Goal: Task Accomplishment & Management: Complete application form

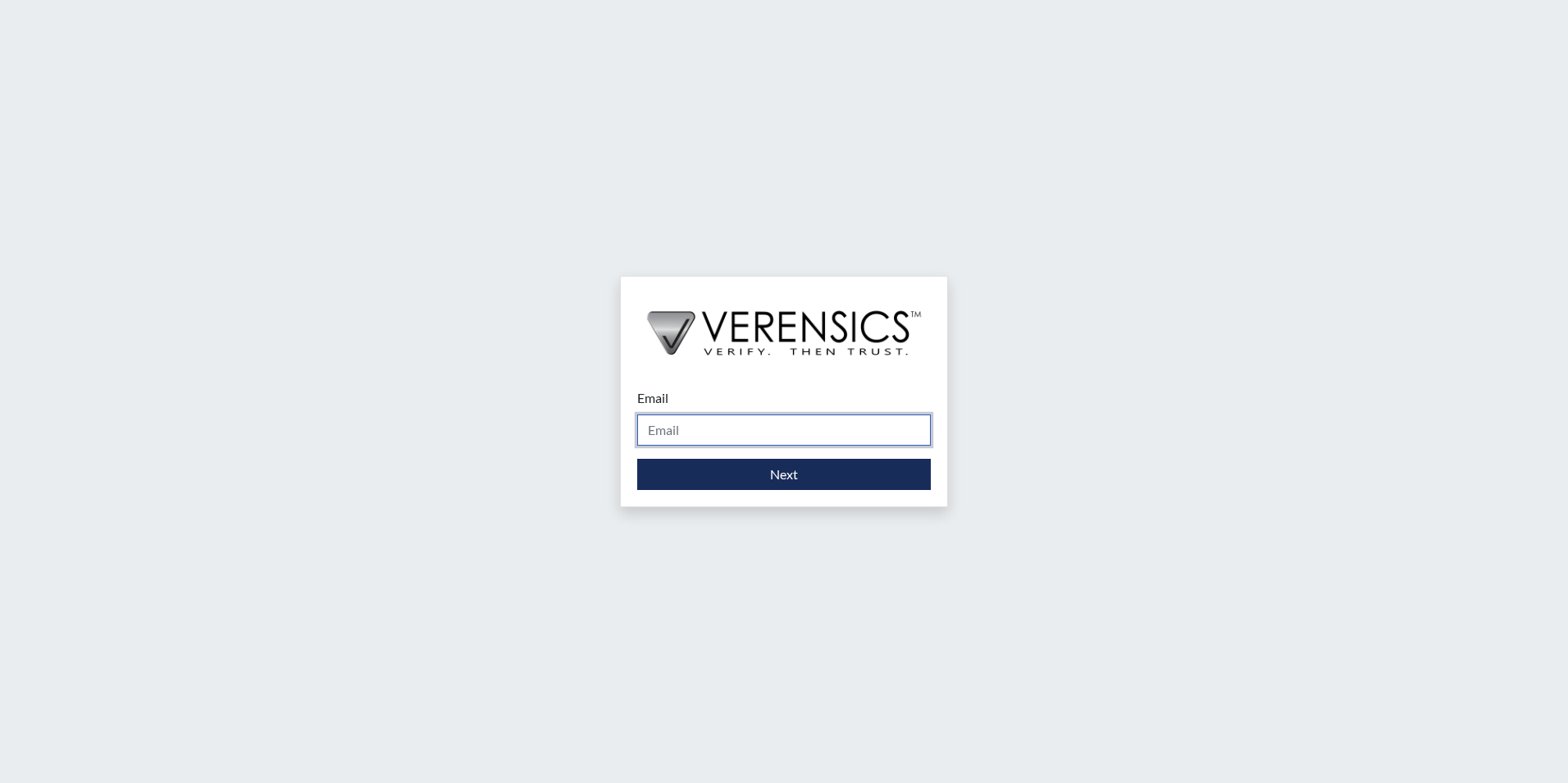
click at [691, 436] on input "Email" at bounding box center [784, 430] width 293 height 31
type input "[PERSON_NAME][EMAIL_ADDRESS][PERSON_NAME][DOMAIN_NAME]"
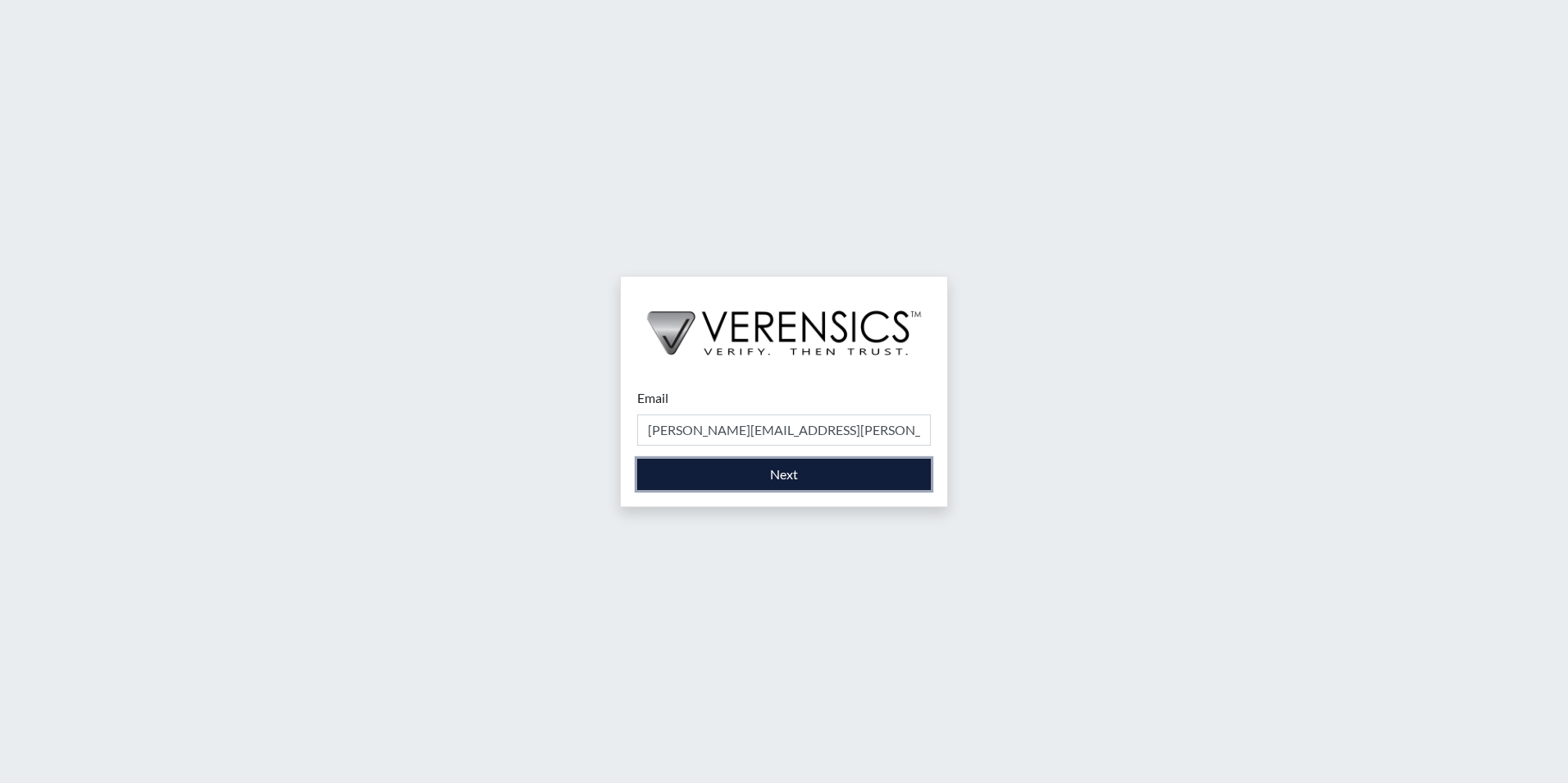
click at [702, 472] on button "Next" at bounding box center [784, 474] width 293 height 31
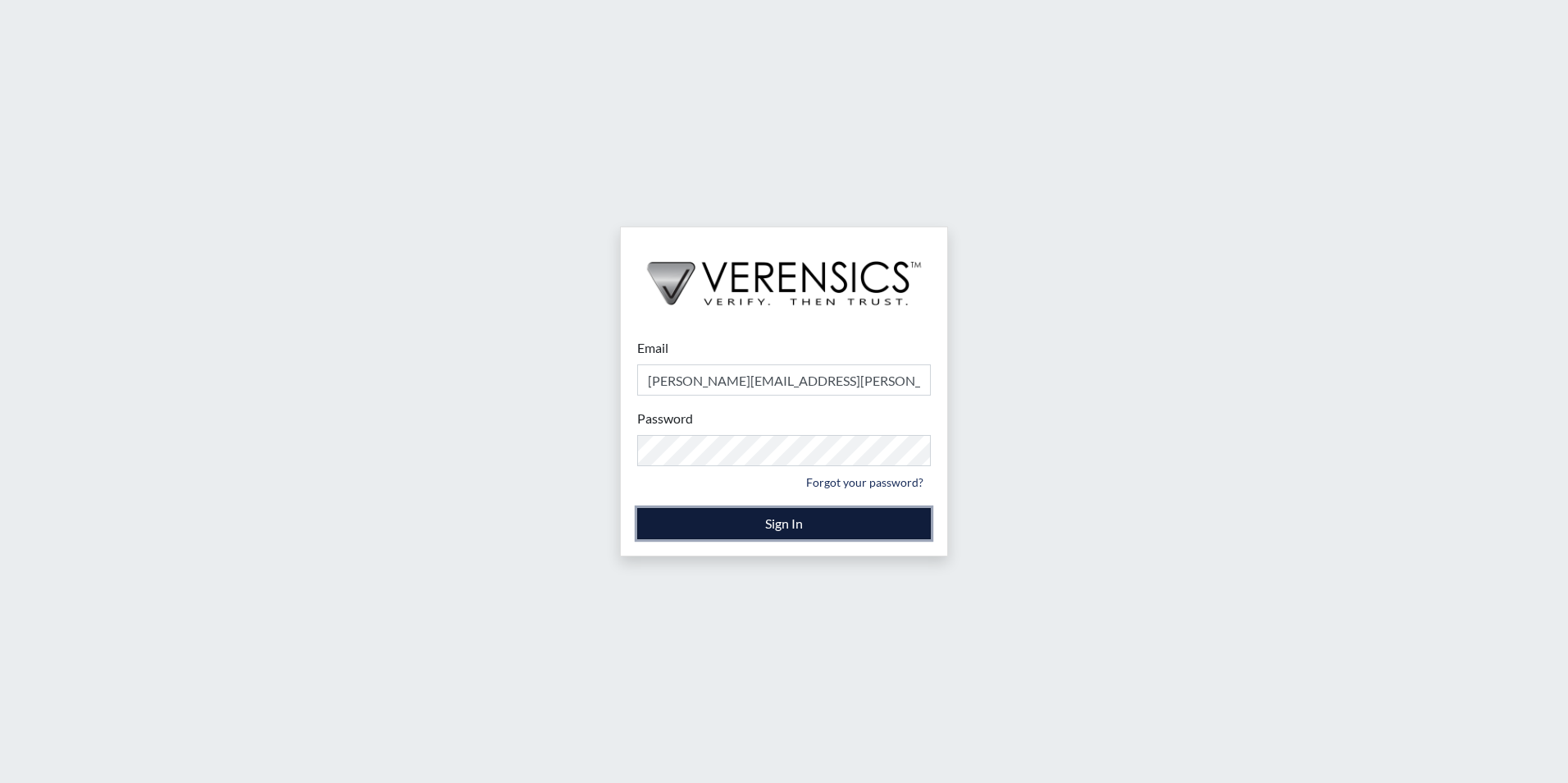
click at [755, 527] on button "Sign In" at bounding box center [784, 524] width 293 height 31
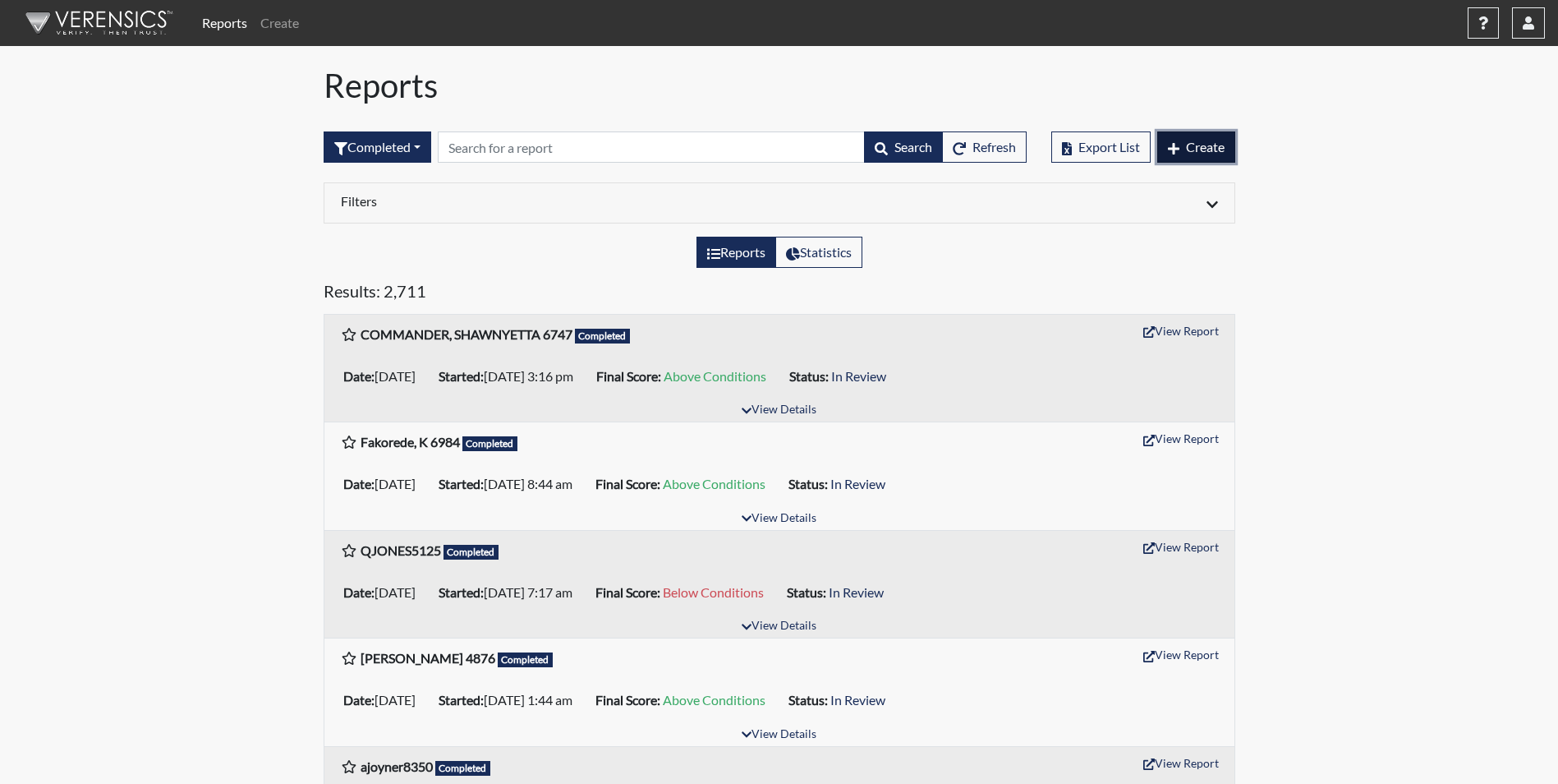
click at [1205, 152] on span "Create" at bounding box center [1205, 146] width 39 height 16
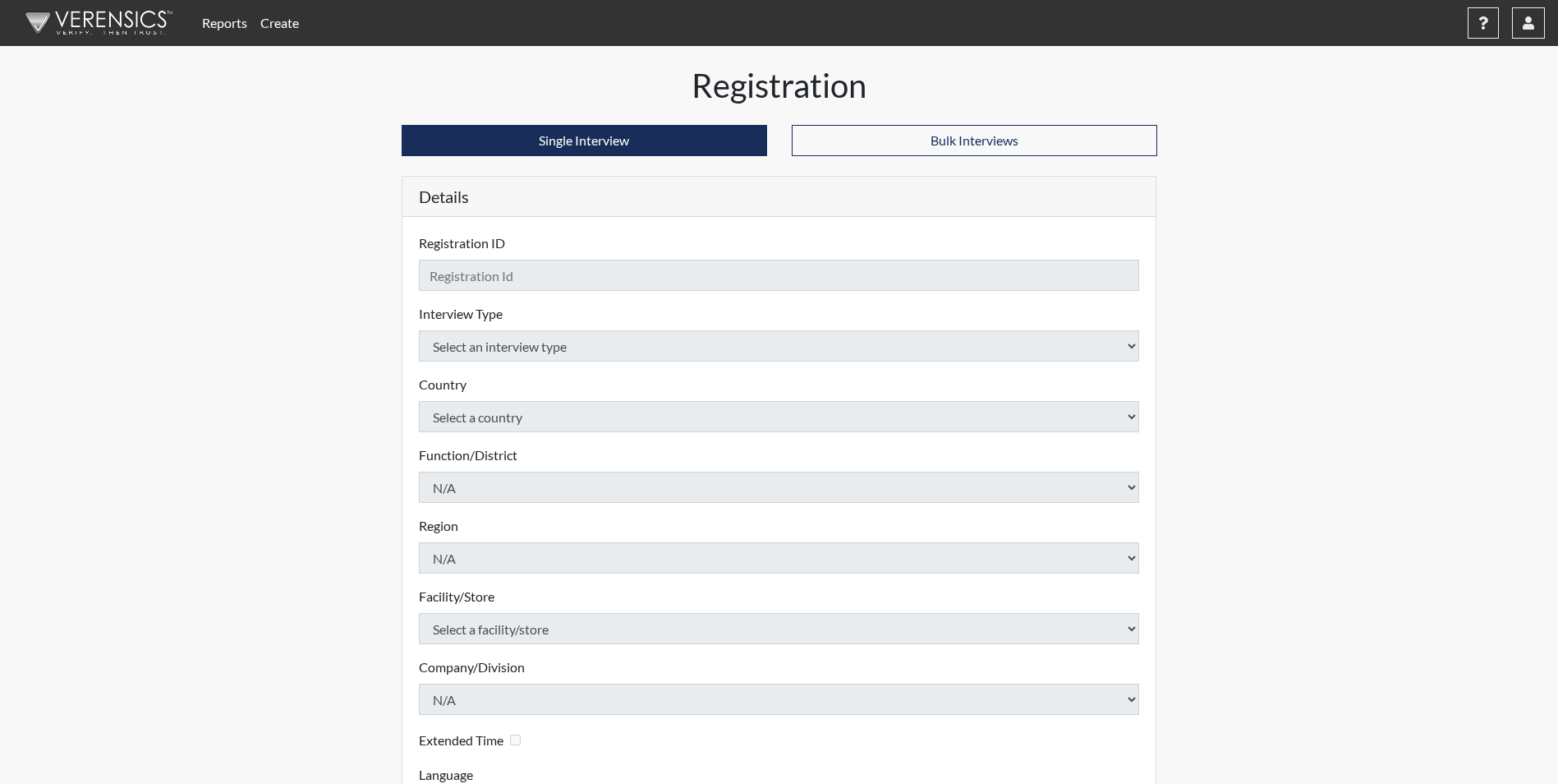
checkbox input "true"
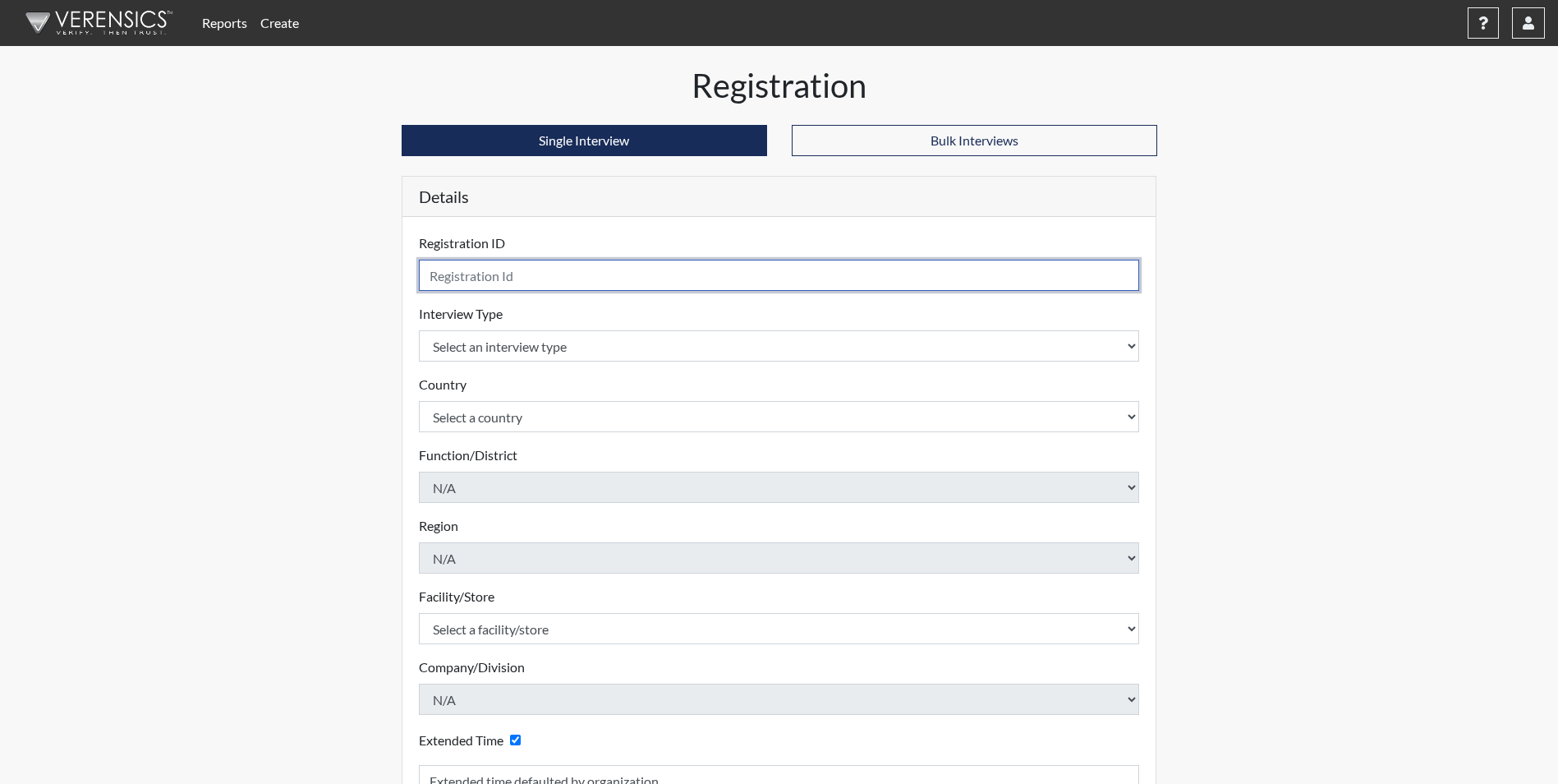
click at [546, 274] on input "text" at bounding box center [779, 275] width 722 height 31
type input "[PERSON_NAME] 8952"
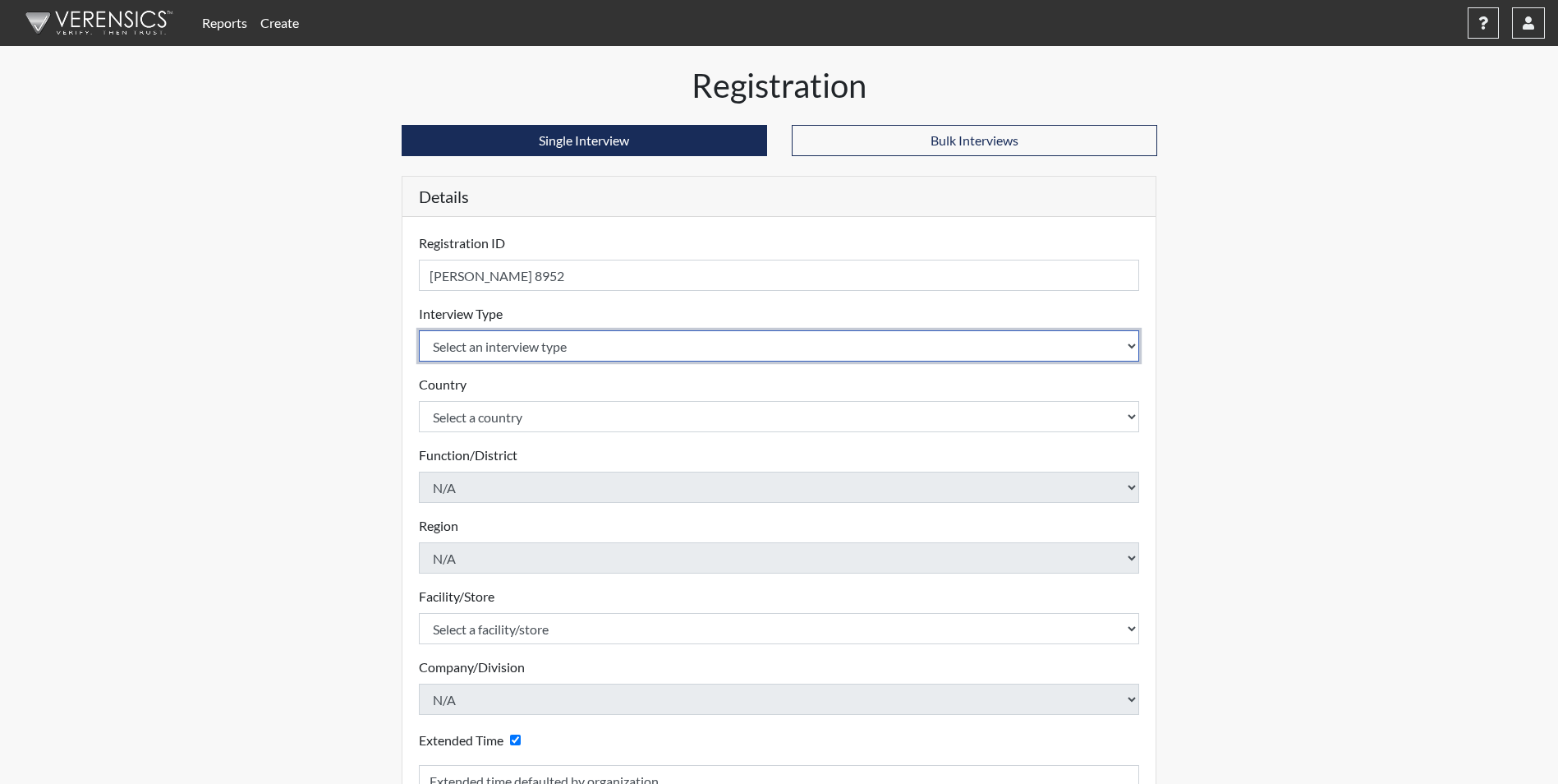
click at [500, 350] on select "Select an interview type Corrections Pre-Employment" at bounding box center [779, 346] width 722 height 31
select select "ff733e93-e1bf-11ea-9c9f-0eff0cf7eb8f"
click at [419, 330] on select "Select an interview type Corrections Pre-Employment" at bounding box center [779, 346] width 722 height 31
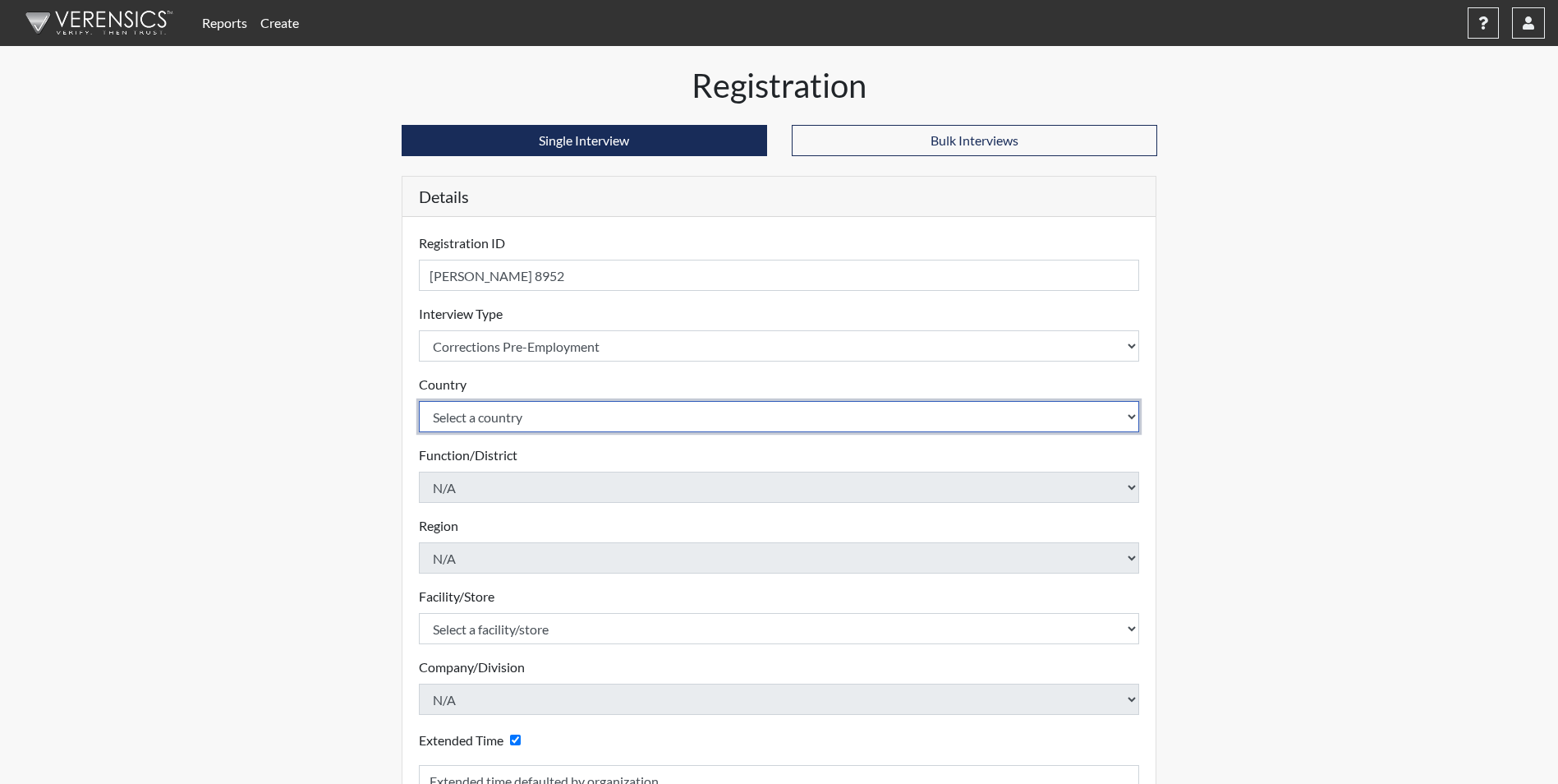
click at [481, 420] on select "Select a country [GEOGRAPHIC_DATA] [GEOGRAPHIC_DATA]" at bounding box center [779, 417] width 722 height 31
select select "united-states-of-[GEOGRAPHIC_DATA]"
click at [419, 401] on select "Select a country [GEOGRAPHIC_DATA] [GEOGRAPHIC_DATA]" at bounding box center [779, 417] width 722 height 31
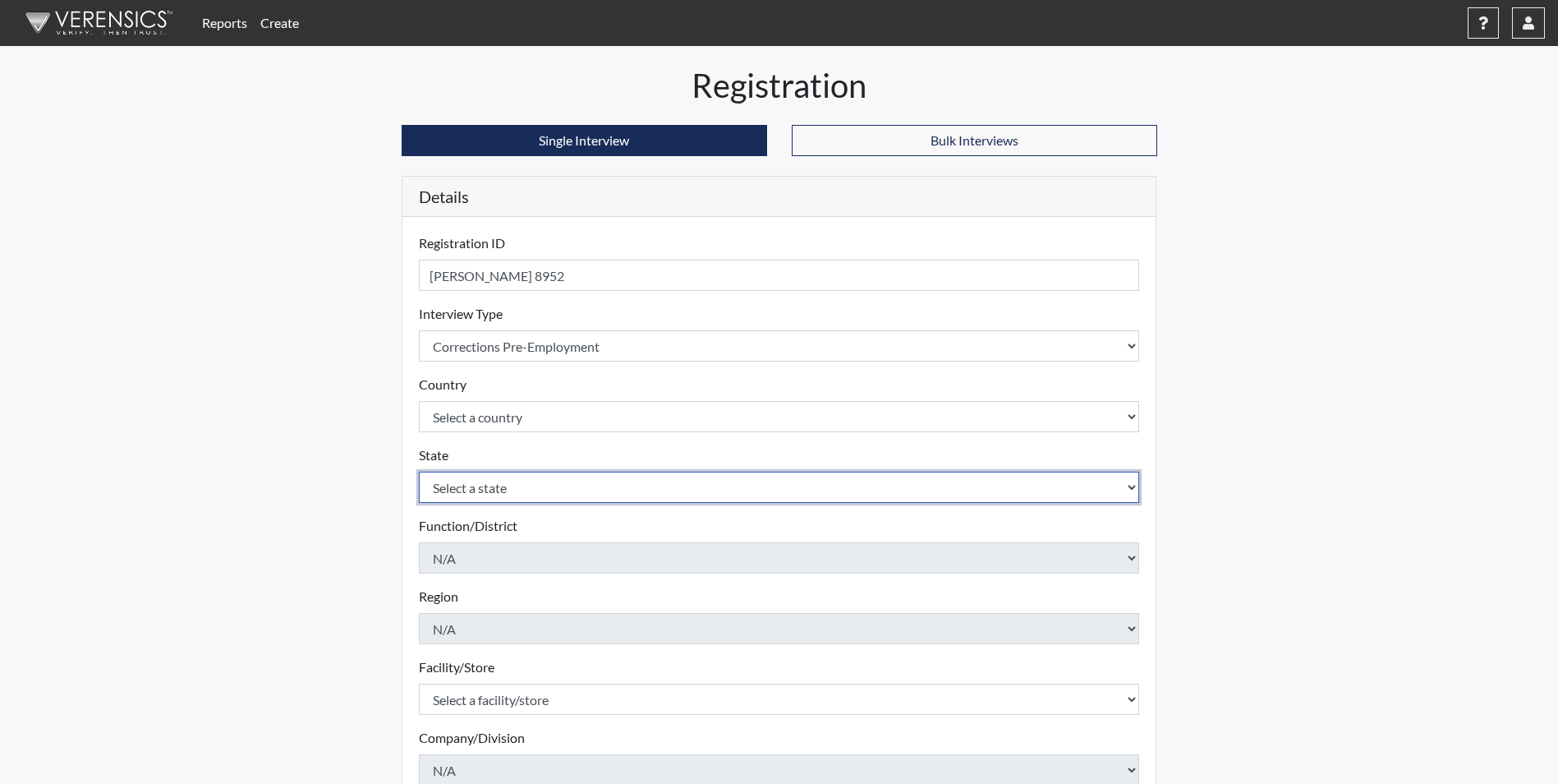
click at [485, 488] on select "Select a state [US_STATE] [US_STATE] [US_STATE] [US_STATE] [US_STATE] [US_STATE…" at bounding box center [779, 487] width 722 height 31
select select "SC"
click at [419, 472] on select "Select a state [US_STATE] [US_STATE] [US_STATE] [US_STATE] [US_STATE] [US_STATE…" at bounding box center [779, 487] width 722 height 31
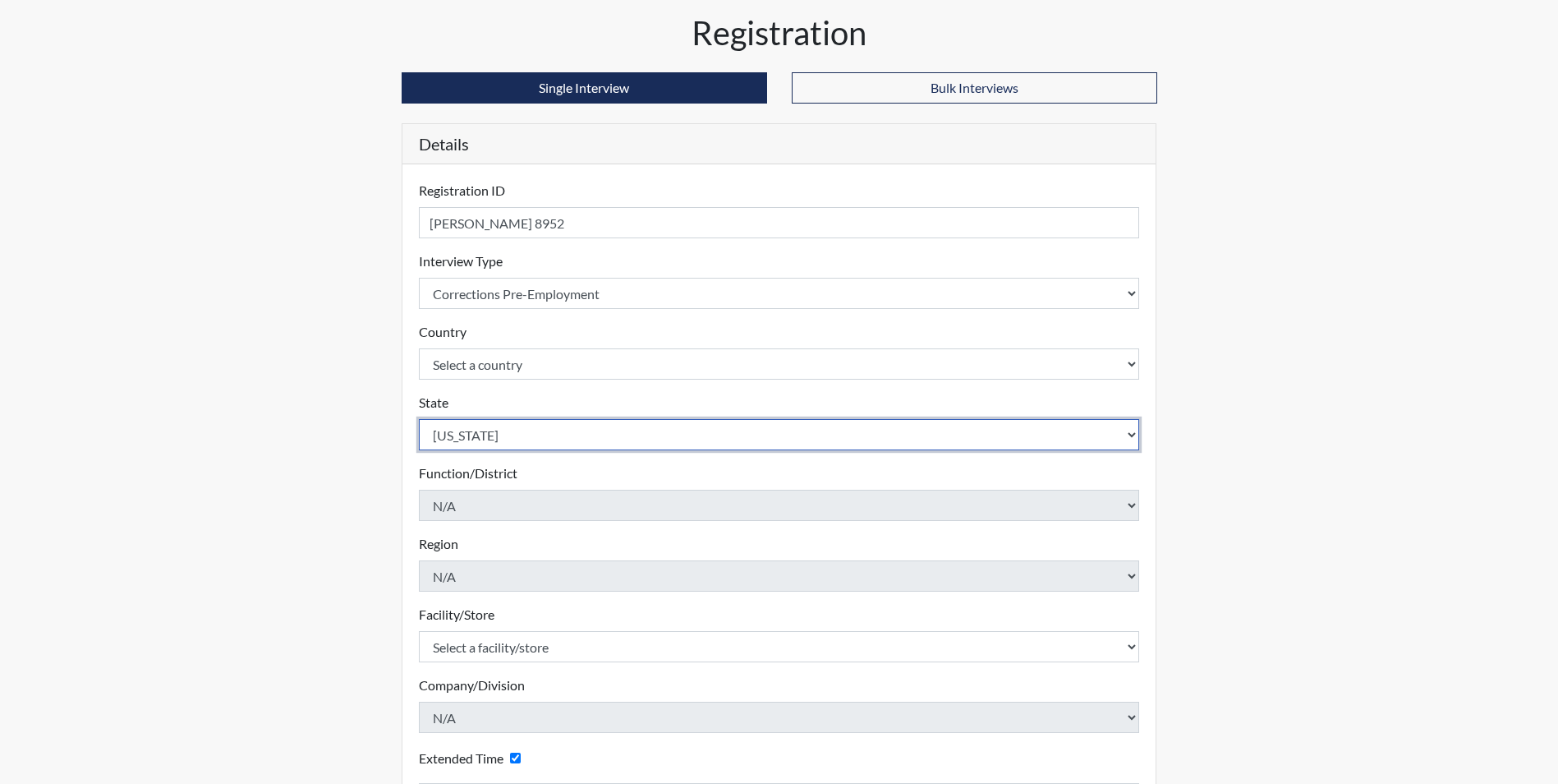
scroll to position [82, 0]
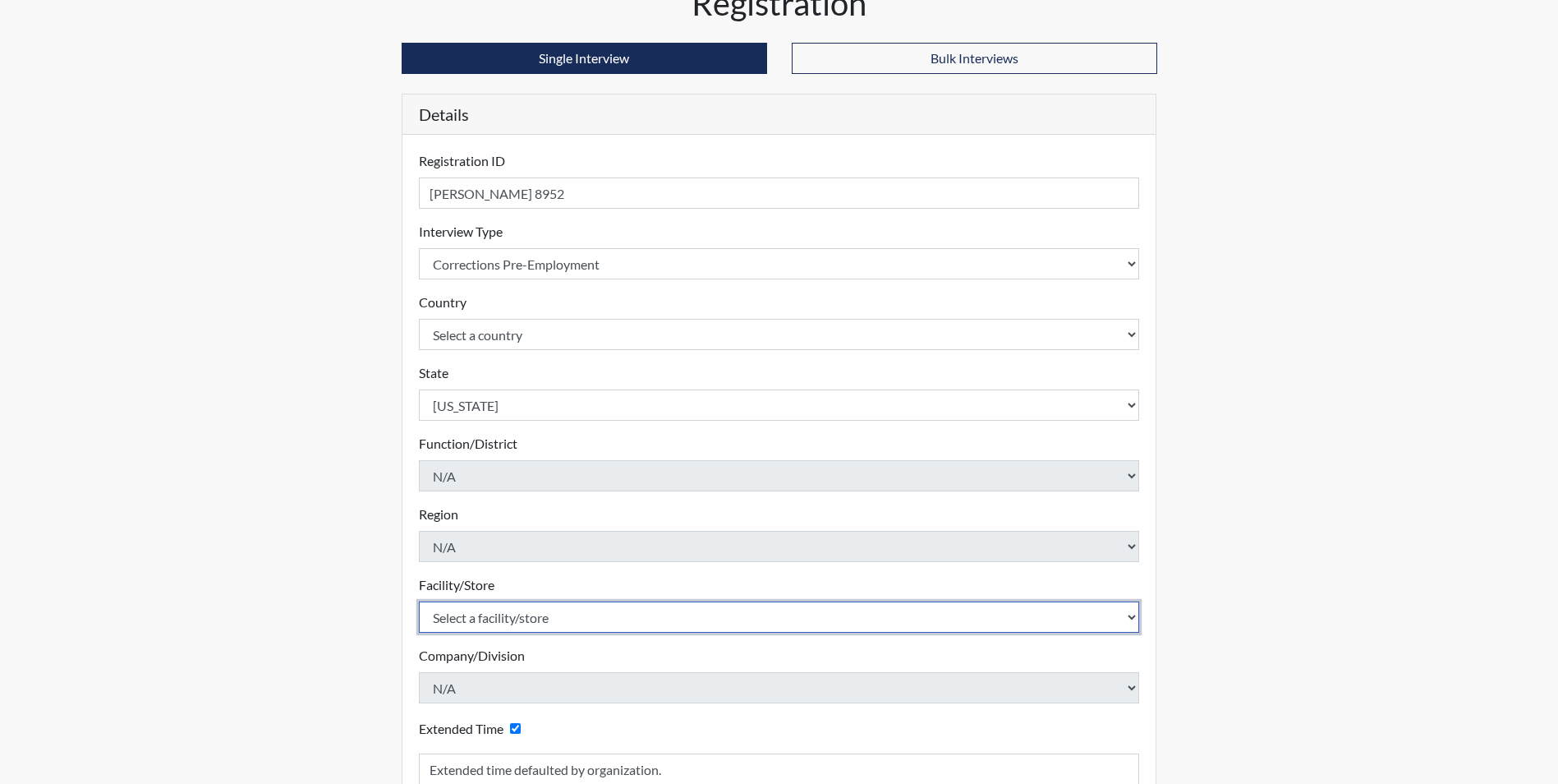
click at [511, 620] on select "Select a facility/store [GEOGRAPHIC_DATA] CI Broad River CI [PERSON_NAME] CI Di…" at bounding box center [779, 617] width 722 height 31
select select "c3beb072-a9b0-4417-8b43-9b4a5de10e21"
click at [419, 601] on select "Select a facility/store [GEOGRAPHIC_DATA] CI Broad River CI [PERSON_NAME] CI Di…" at bounding box center [779, 617] width 722 height 31
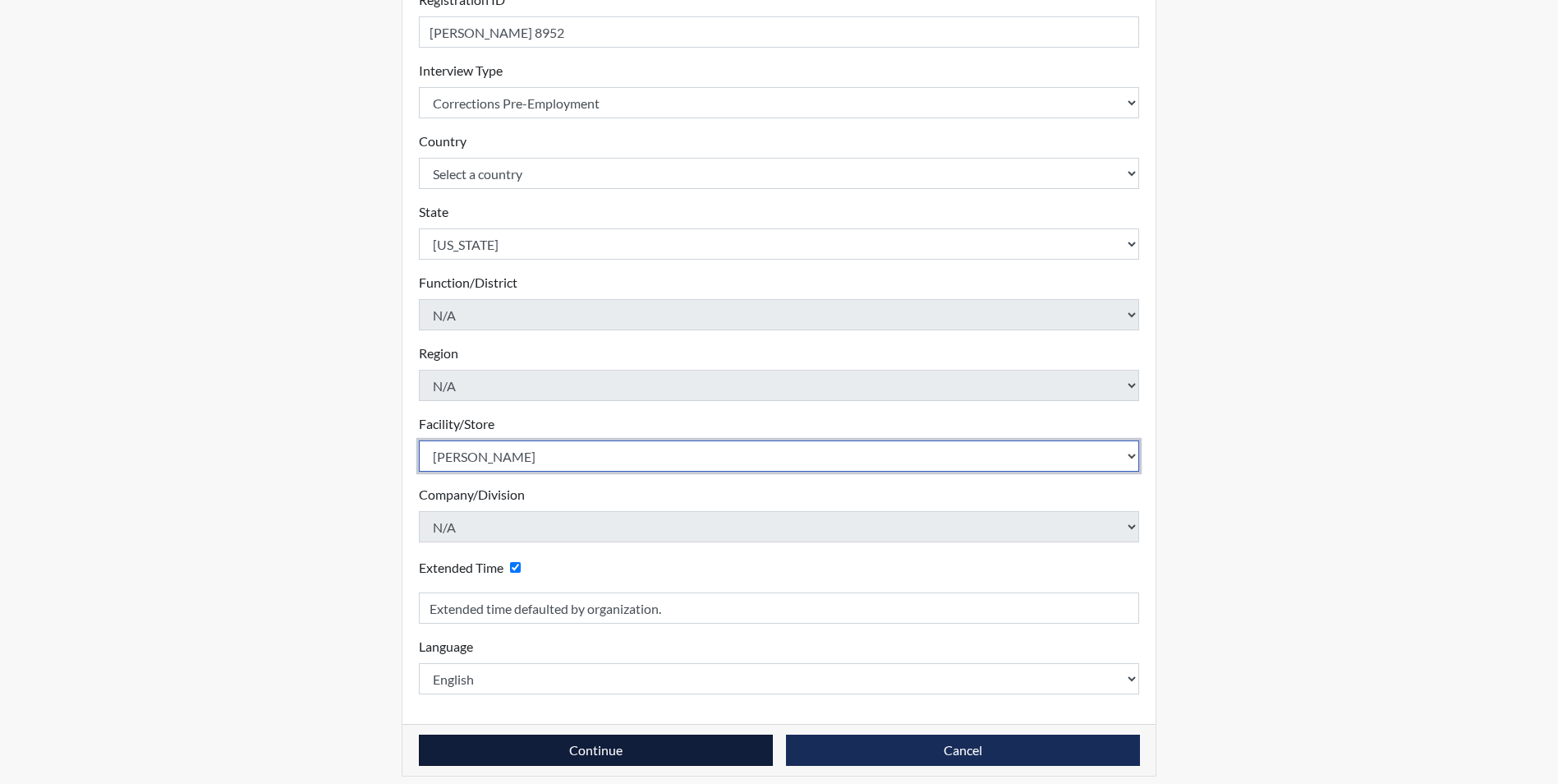
scroll to position [255, 0]
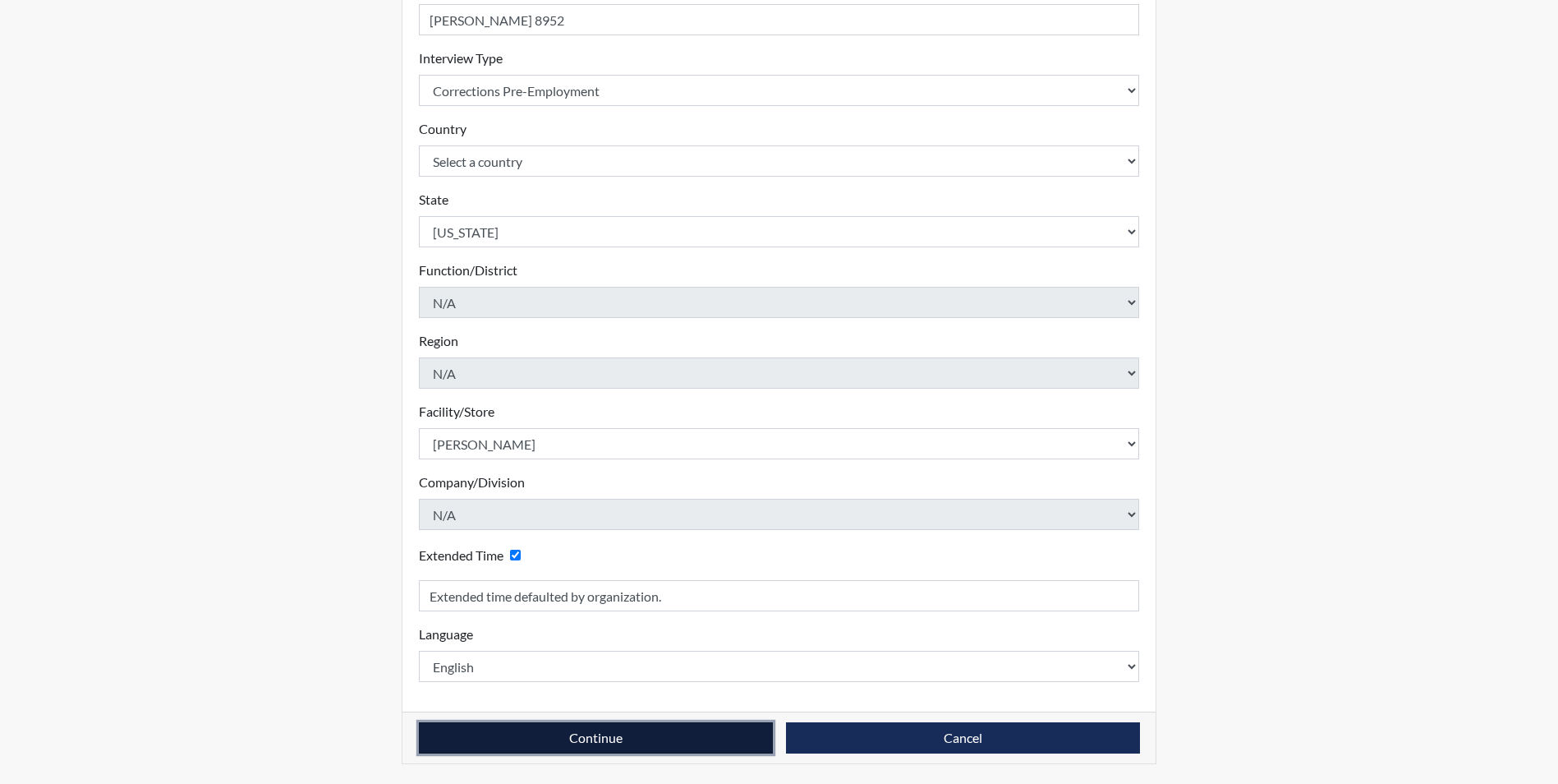
click at [559, 732] on button "Continue" at bounding box center [596, 738] width 354 height 31
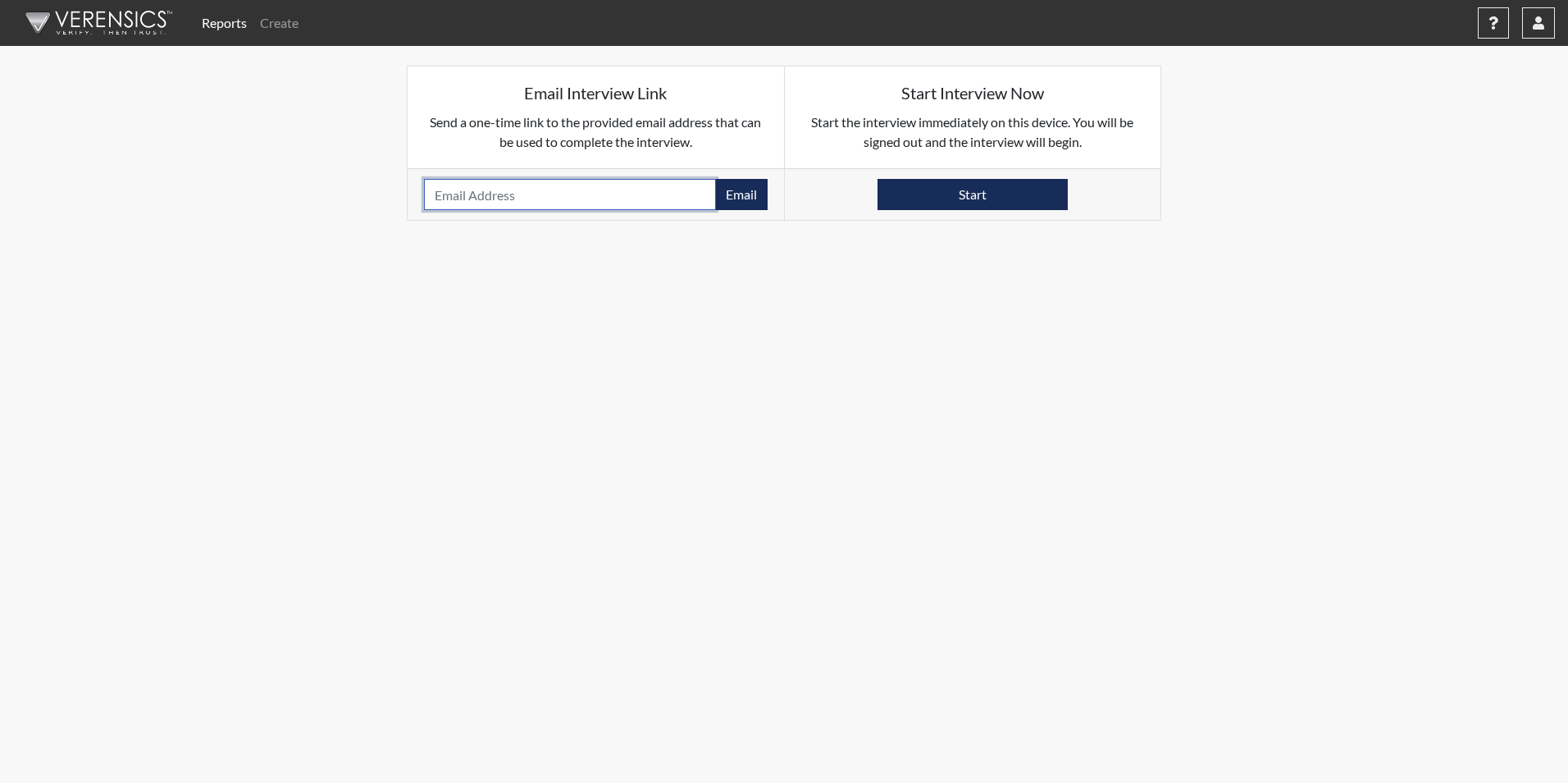
click at [479, 193] on input "email" at bounding box center [570, 194] width 292 height 31
click at [454, 198] on input "email" at bounding box center [570, 194] width 292 height 31
paste input "[EMAIL_ADDRESS][DOMAIN_NAME]"
type input "[EMAIL_ADDRESS][DOMAIN_NAME]"
click at [732, 195] on button "Email" at bounding box center [740, 194] width 52 height 31
